Goal: Task Accomplishment & Management: Use online tool/utility

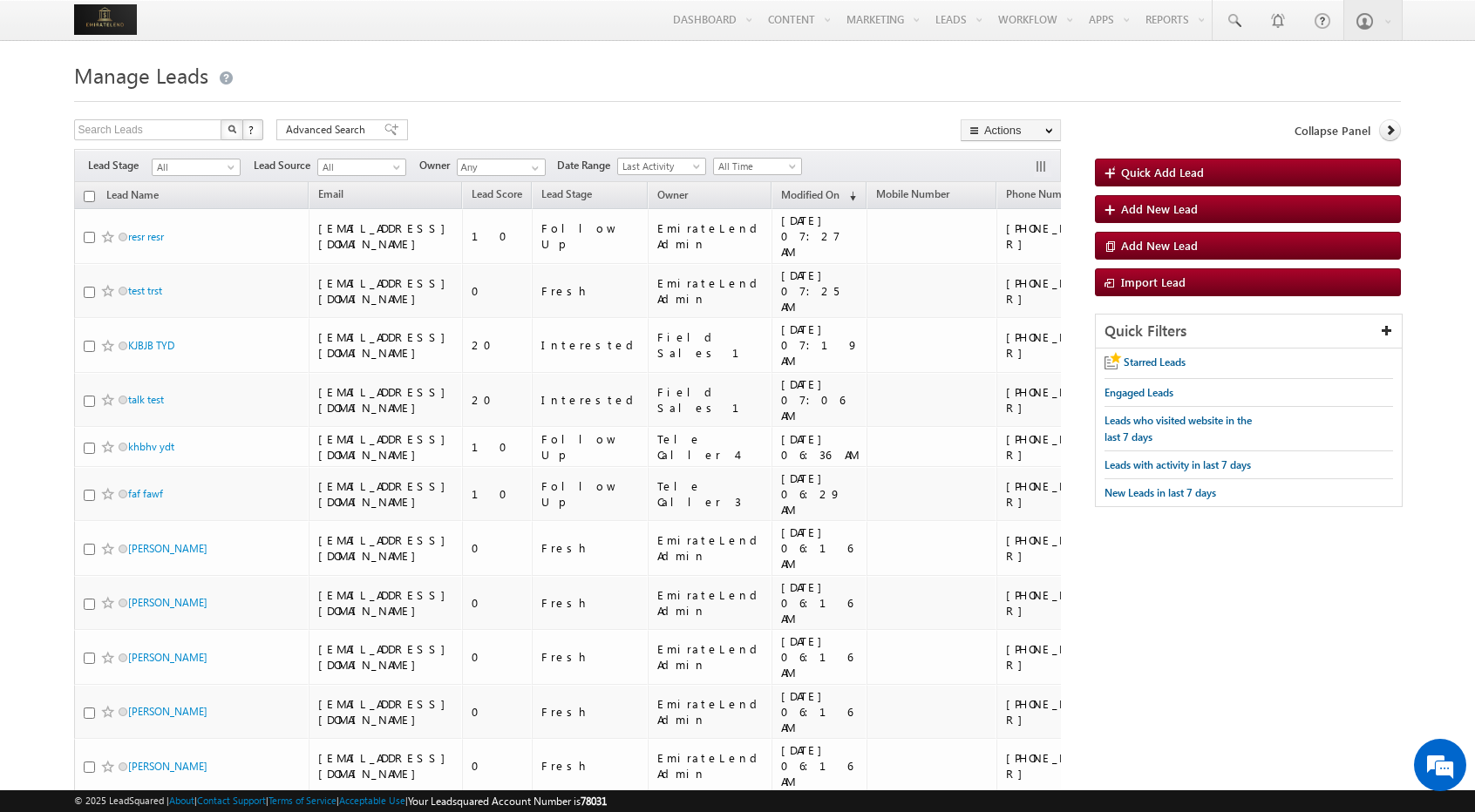
click at [96, 25] on img at bounding box center [106, 20] width 64 height 31
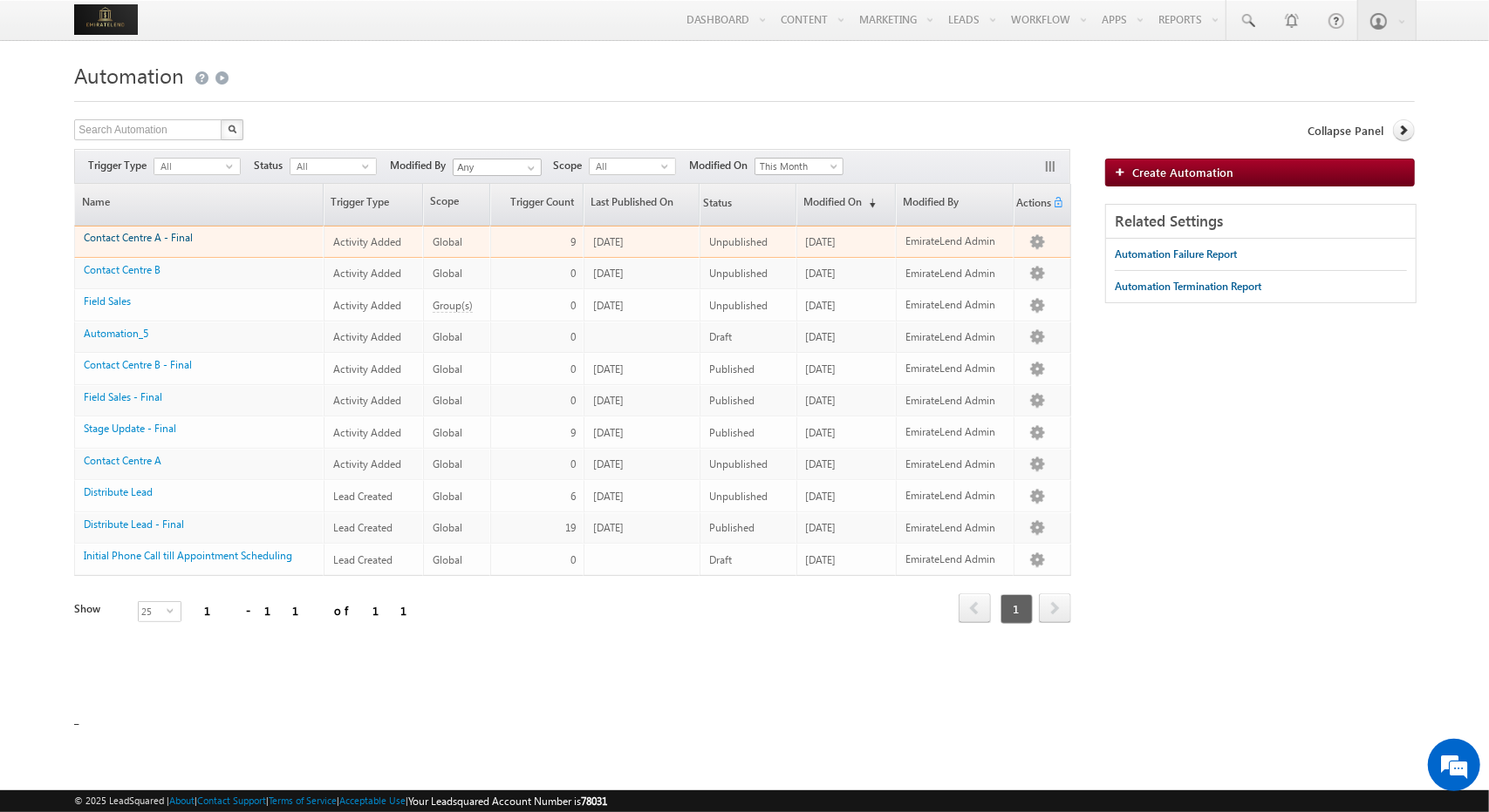
click at [136, 241] on link "Contact Centre A - Final" at bounding box center [138, 238] width 109 height 13
